Goal: Task Accomplishment & Management: Use online tool/utility

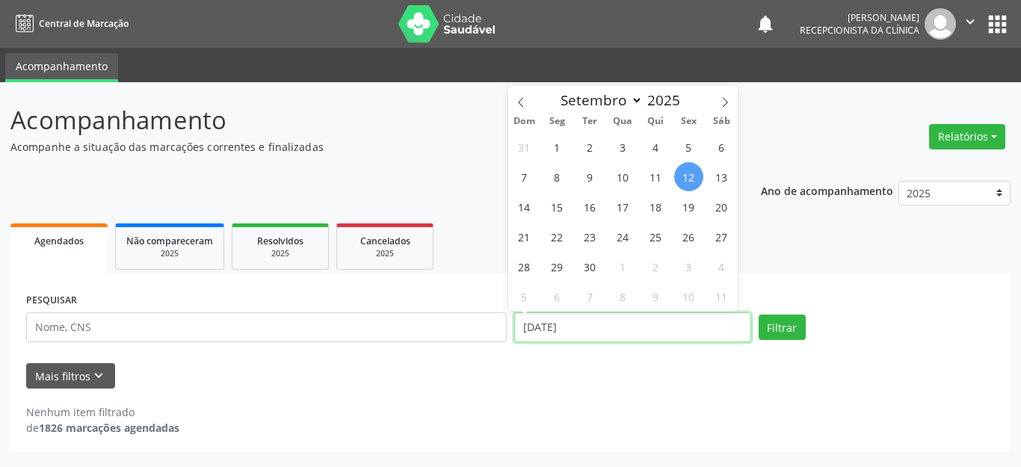
click at [609, 327] on input "[DATE]" at bounding box center [632, 328] width 237 height 30
click at [630, 210] on span "17" at bounding box center [623, 206] width 29 height 29
type input "17/09/2025"
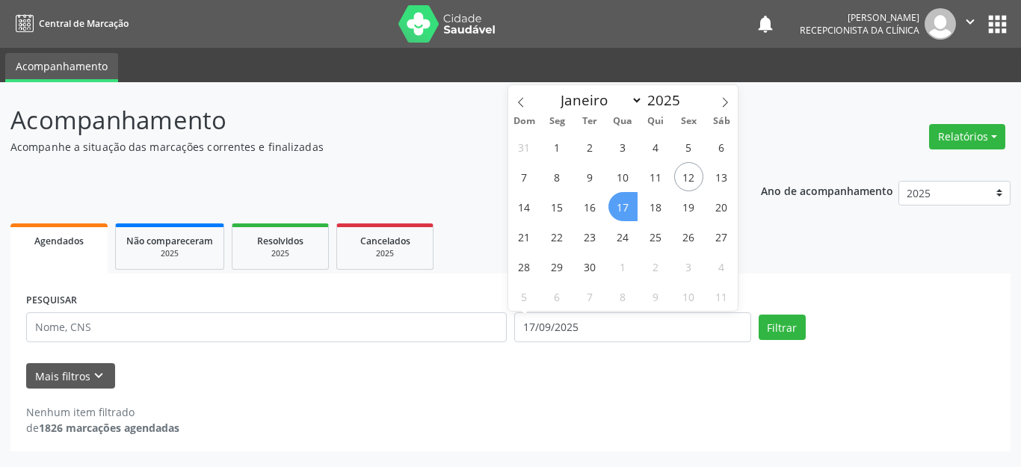
click at [630, 210] on span "17" at bounding box center [623, 206] width 29 height 29
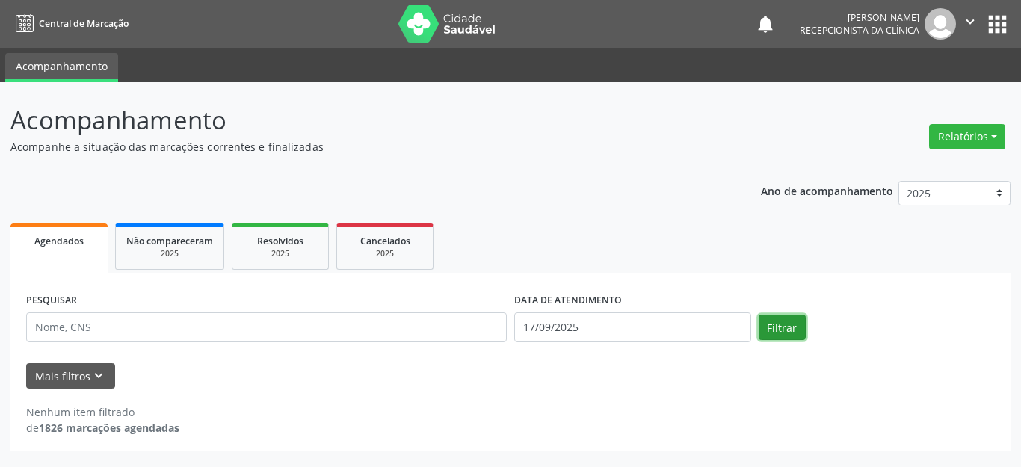
click at [791, 329] on button "Filtrar" at bounding box center [782, 327] width 47 height 25
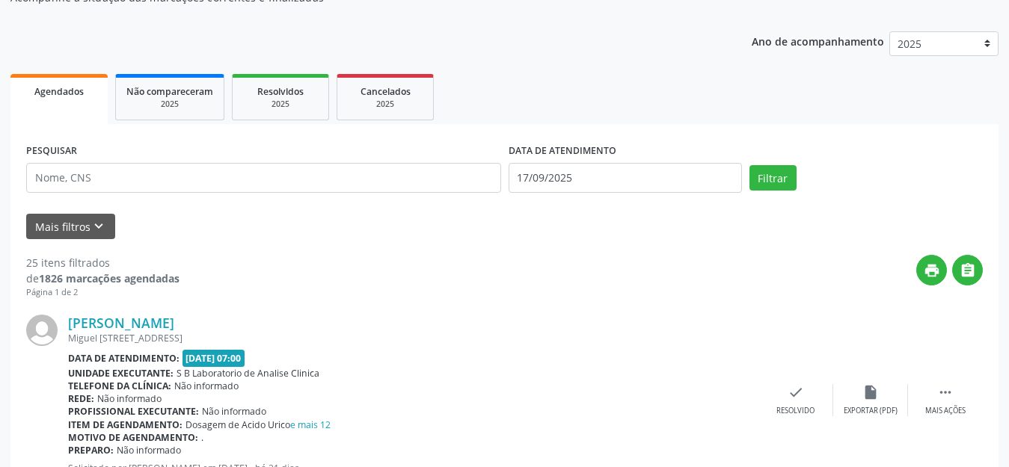
scroll to position [224, 0]
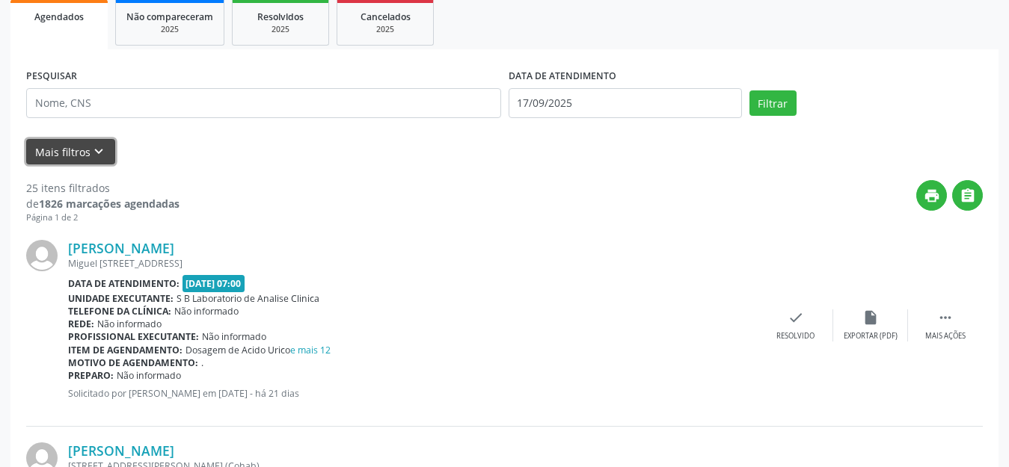
click at [78, 142] on button "Mais filtros keyboard_arrow_down" at bounding box center [70, 152] width 89 height 26
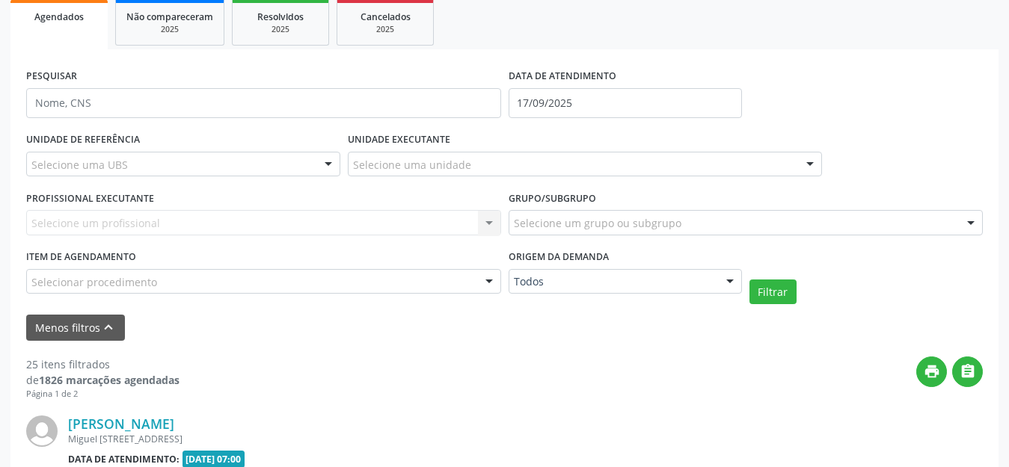
click at [173, 158] on div "Selecione uma UBS" at bounding box center [183, 164] width 314 height 25
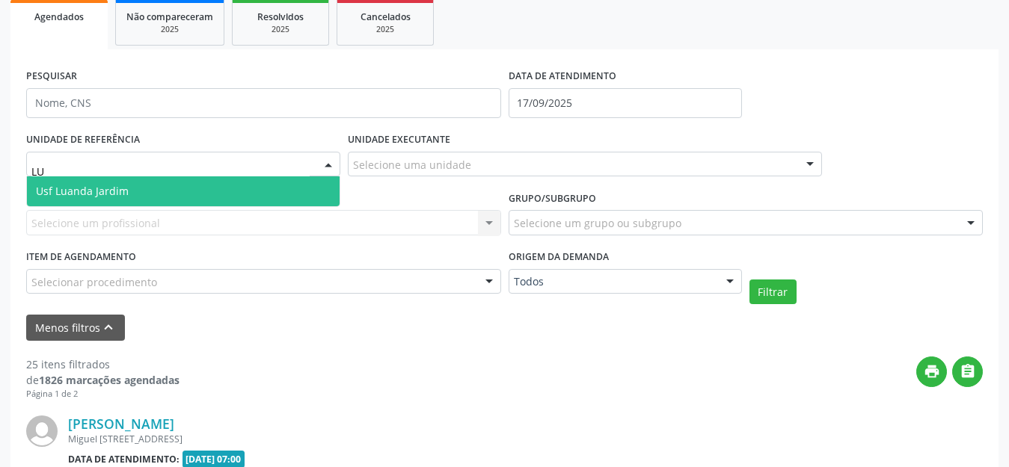
type input "LUA"
click at [174, 179] on span "Usf Luanda Jardim" at bounding box center [183, 191] width 313 height 30
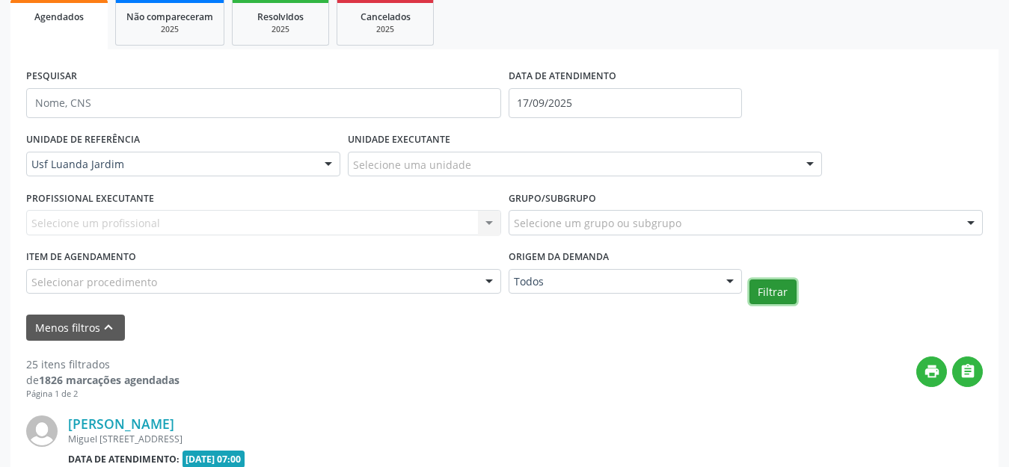
click at [775, 285] on button "Filtrar" at bounding box center [772, 292] width 47 height 25
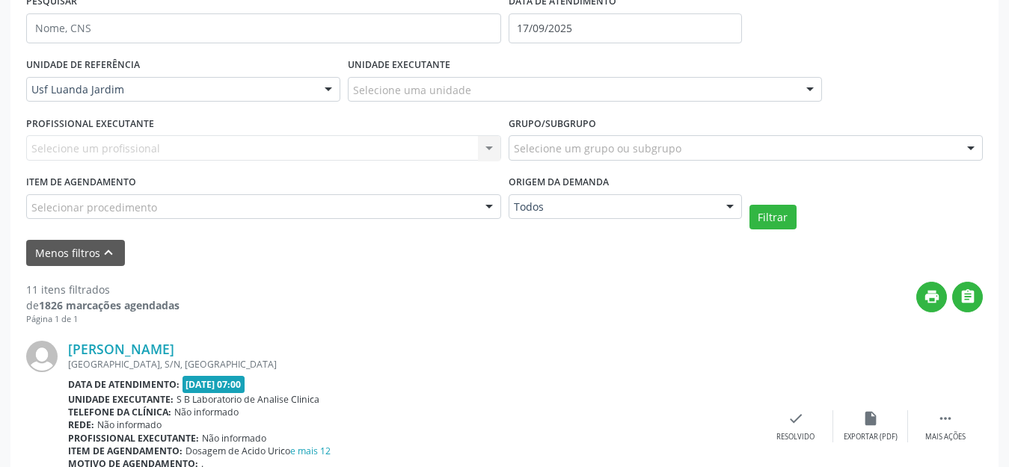
scroll to position [374, 0]
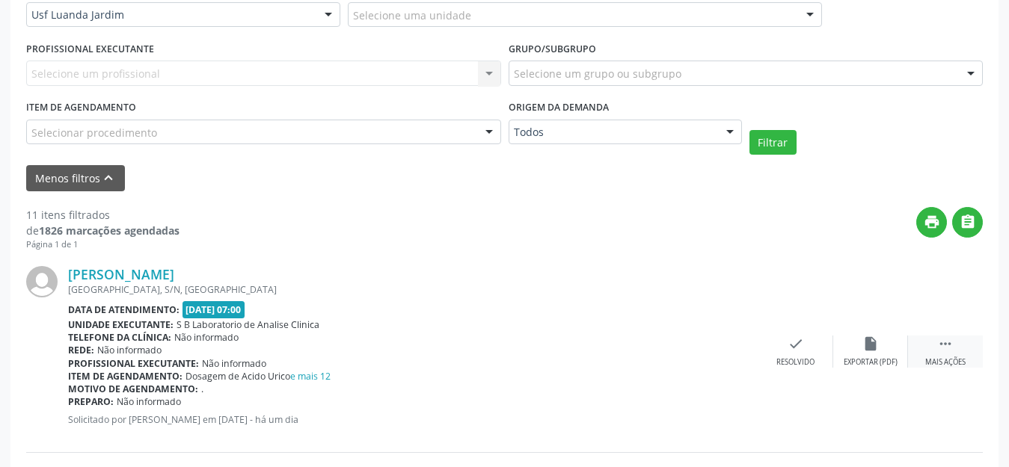
click at [935, 336] on div " Mais ações" at bounding box center [945, 352] width 75 height 32
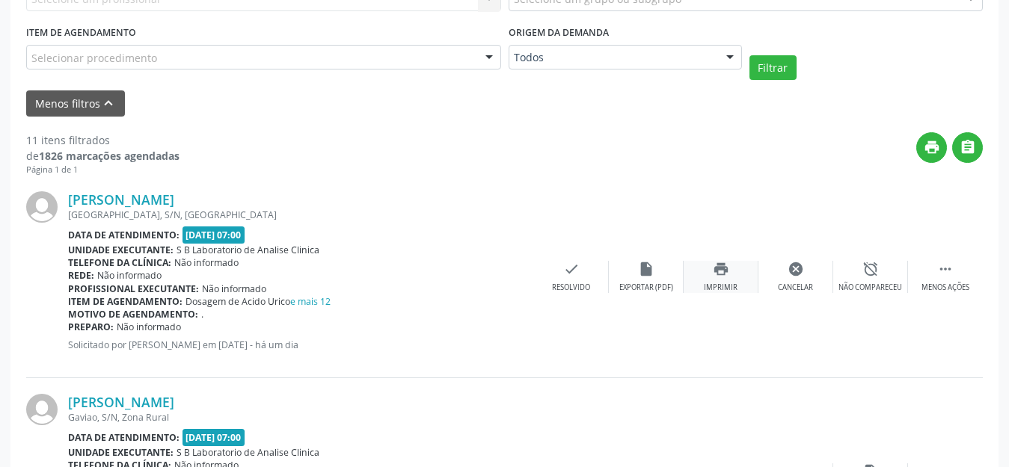
click at [700, 282] on div "print Imprimir" at bounding box center [720, 277] width 75 height 32
